Goal: Navigation & Orientation: Find specific page/section

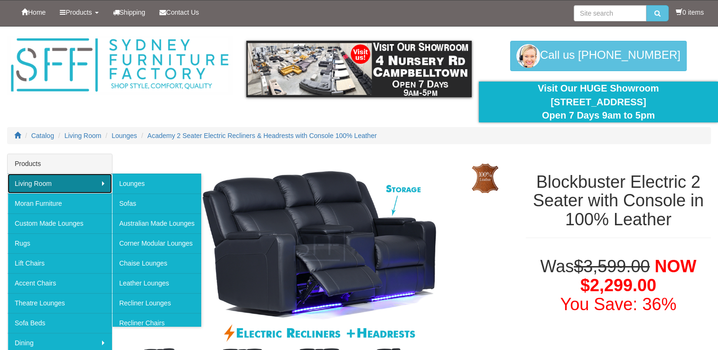
click at [39, 183] on link "Living Room" at bounding box center [60, 184] width 104 height 20
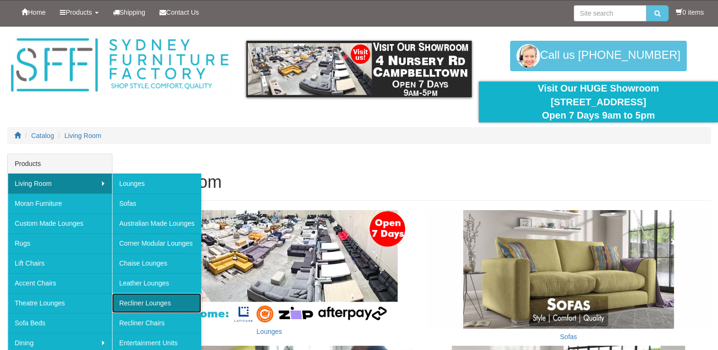
click at [159, 300] on link "Recliner Lounges" at bounding box center [156, 303] width 89 height 20
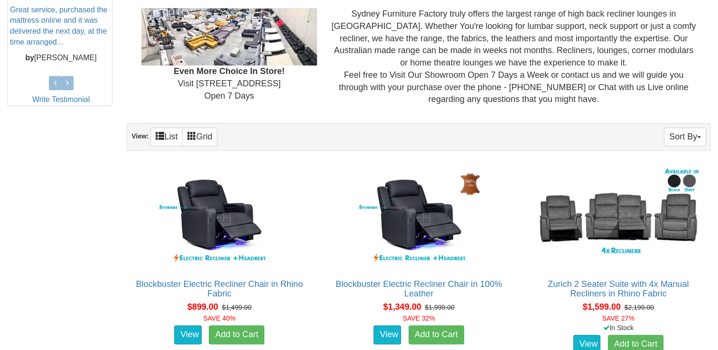
scroll to position [461, 0]
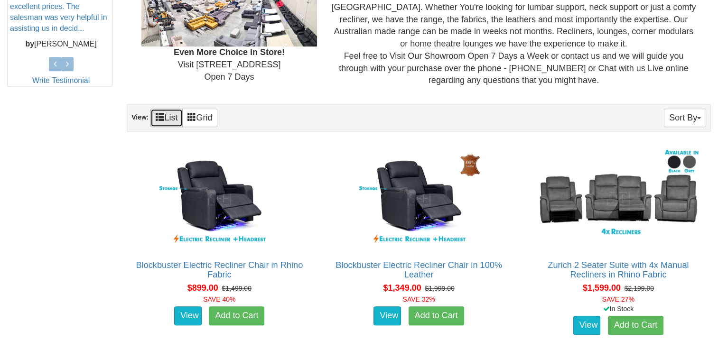
click at [175, 117] on link "List" at bounding box center [166, 118] width 32 height 19
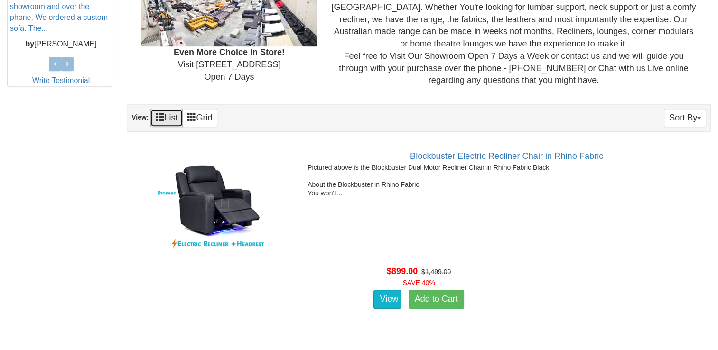
click at [175, 117] on link "List" at bounding box center [166, 118] width 32 height 19
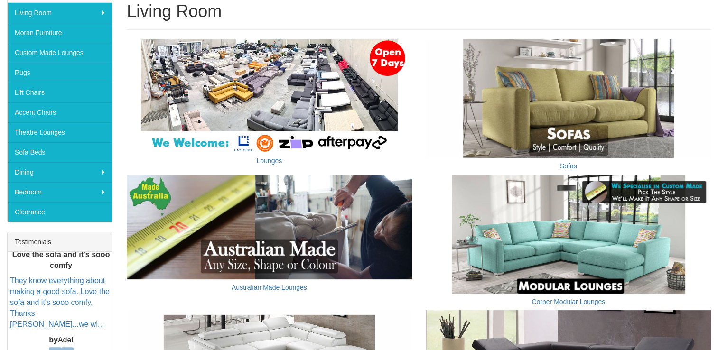
scroll to position [164, 0]
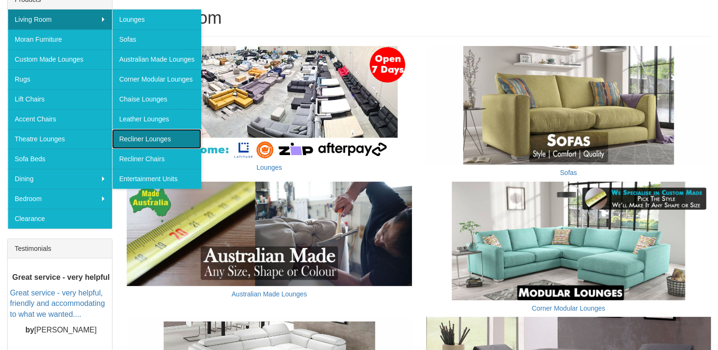
click at [165, 136] on link "Recliner Lounges" at bounding box center [156, 139] width 89 height 20
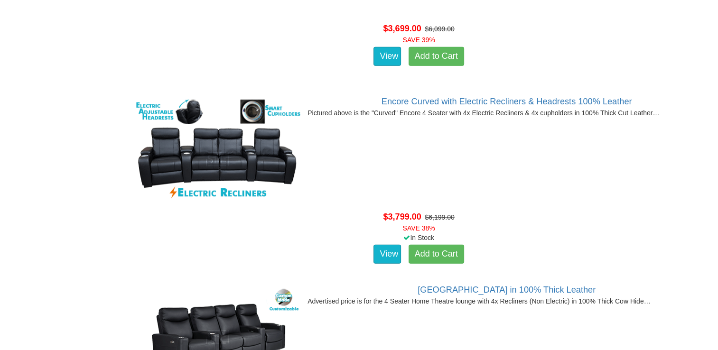
scroll to position [5836, 0]
